Goal: Information Seeking & Learning: Learn about a topic

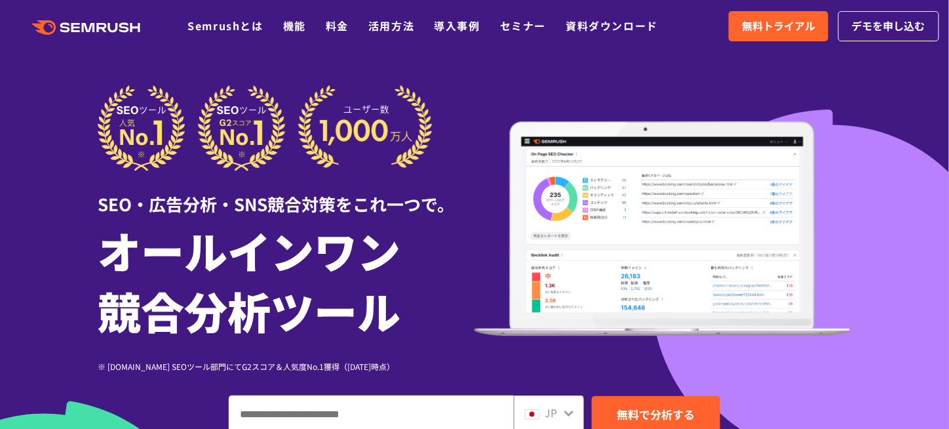
click at [376, 64] on div at bounding box center [474, 365] width 949 height 731
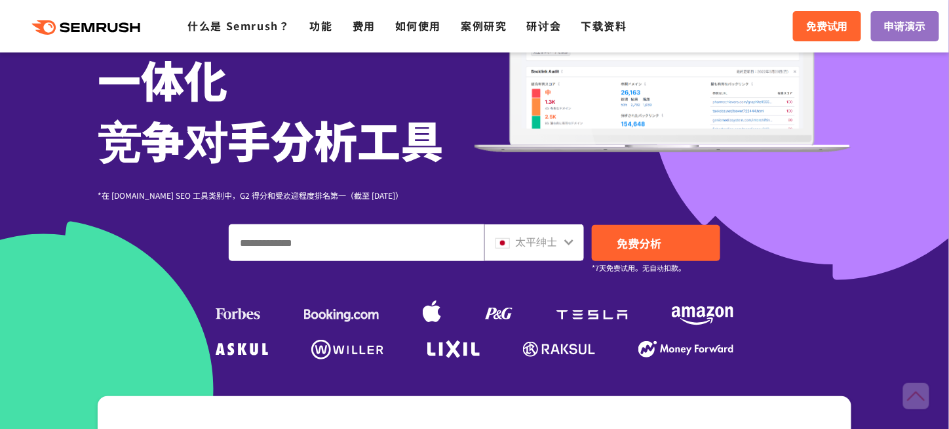
scroll to position [197, 0]
click at [354, 247] on input "输入域名、关键字或 URL" at bounding box center [356, 242] width 254 height 35
click at [568, 238] on icon at bounding box center [569, 242] width 10 height 10
click at [553, 241] on font "太平绅士" at bounding box center [536, 241] width 42 height 16
click at [566, 240] on icon at bounding box center [568, 242] width 9 height 6
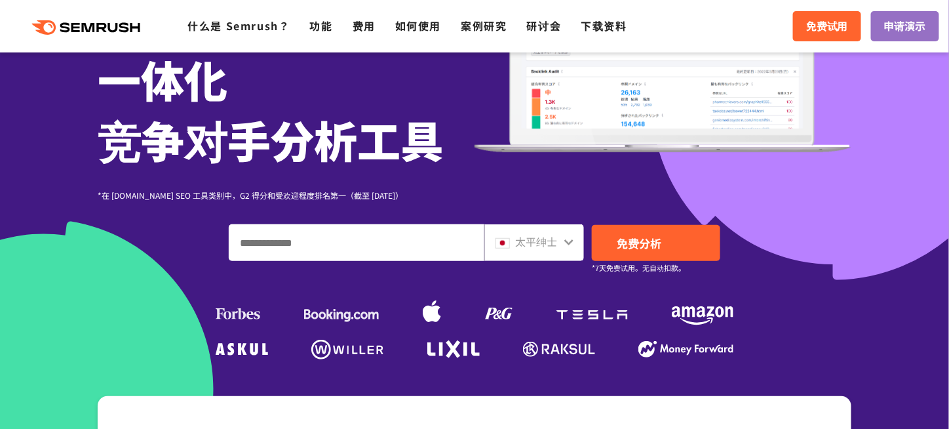
click at [572, 242] on icon at bounding box center [569, 242] width 10 height 10
click at [566, 243] on icon at bounding box center [569, 242] width 10 height 10
click at [532, 233] on div "太平绅士" at bounding box center [534, 242] width 100 height 37
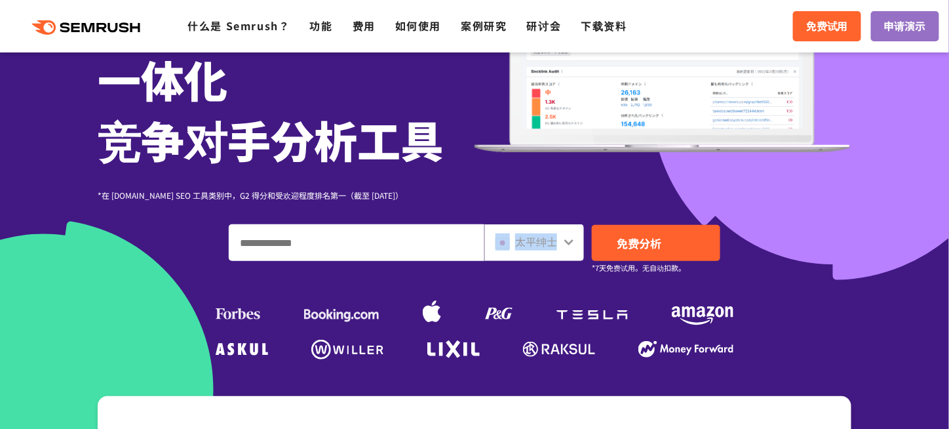
click at [547, 250] on div "太平绅士" at bounding box center [534, 242] width 100 height 37
click at [556, 239] on font "太平绅士" at bounding box center [536, 241] width 42 height 16
click at [501, 237] on span at bounding box center [503, 241] width 14 height 16
click at [377, 251] on input "输入域名、关键字或 URL" at bounding box center [356, 242] width 254 height 35
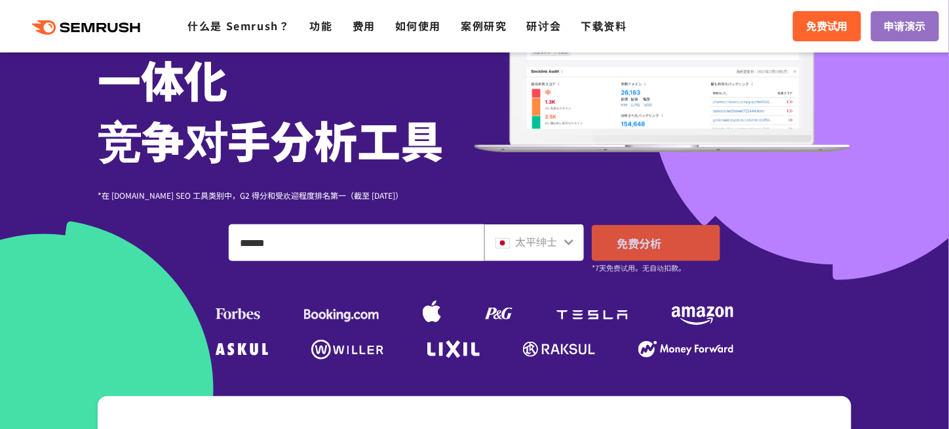
type input "******"
click at [669, 243] on link "免费分析" at bounding box center [656, 243] width 128 height 36
